Goal: Book appointment/travel/reservation

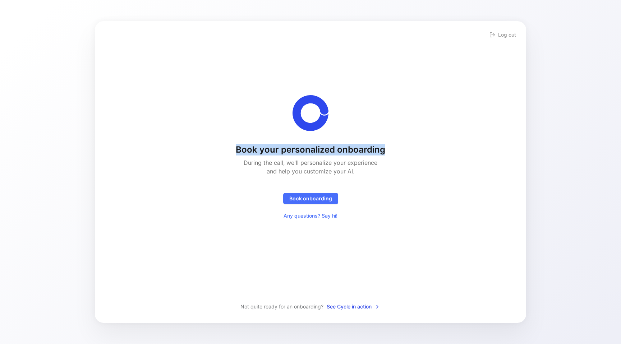
drag, startPoint x: 238, startPoint y: 150, endPoint x: 402, endPoint y: 148, distance: 164.0
click at [402, 148] on div "Book your personalized onboarding During the call, we'll personalize your exper…" at bounding box center [310, 158] width 408 height 127
click at [378, 183] on div "Book your personalized onboarding During the call, we'll personalize your exper…" at bounding box center [311, 183] width 150 height 78
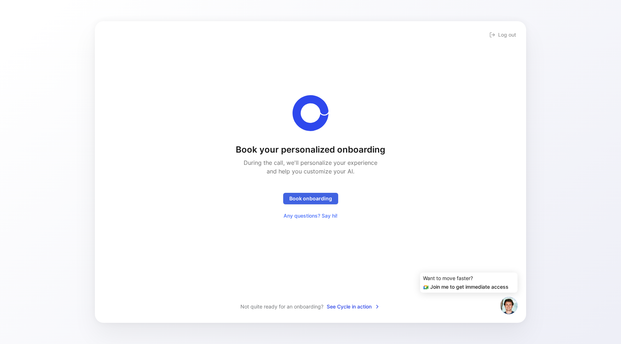
click at [300, 195] on span "Book onboarding" at bounding box center [310, 199] width 43 height 9
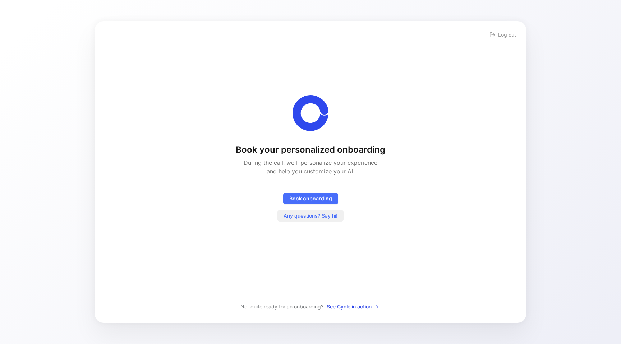
click at [319, 216] on span "Any questions? Say hi!" at bounding box center [311, 216] width 54 height 9
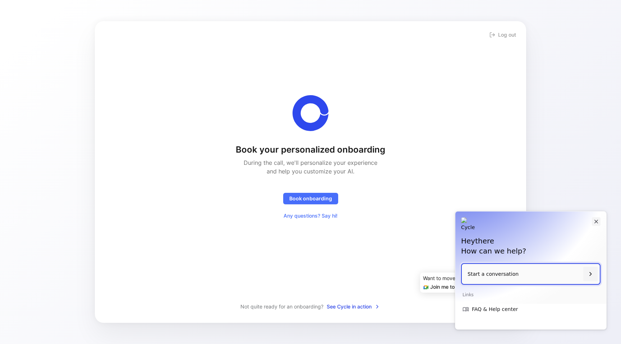
click at [599, 221] on icon "Close" at bounding box center [596, 222] width 6 height 6
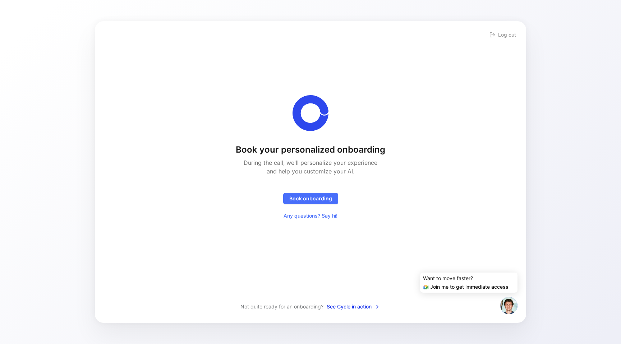
click at [343, 310] on span "See Cycle in action" at bounding box center [354, 307] width 54 height 9
click at [557, 104] on div "Log out Book your personalized onboarding During the call, we'll personalize yo…" at bounding box center [310, 172] width 621 height 344
